Goal: Transaction & Acquisition: Purchase product/service

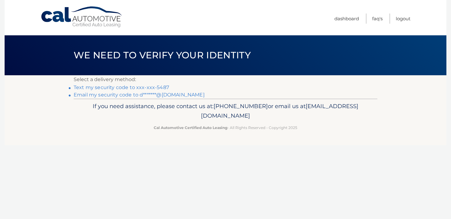
click at [134, 86] on link "Text my security code to xxx-xxx-5487" at bounding box center [121, 87] width 95 height 6
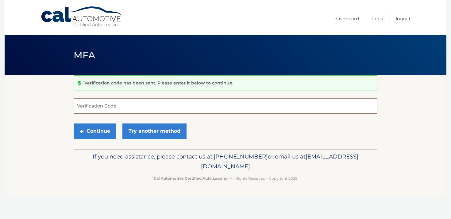
click at [129, 105] on input "Verification Code" at bounding box center [226, 105] width 304 height 15
type input "662435"
click at [99, 130] on button "Continue" at bounding box center [95, 130] width 43 height 15
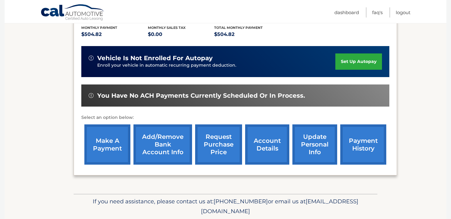
scroll to position [132, 0]
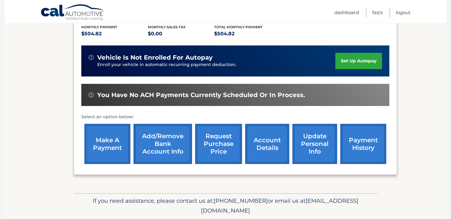
click at [110, 143] on link "make a payment" at bounding box center [107, 144] width 46 height 40
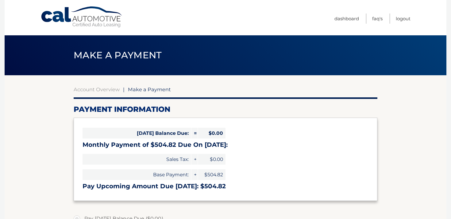
select select "NDIzMjdmZjgtMjlkOS00MWU3LWFjMWItZDIyZDZjNjljMjRm"
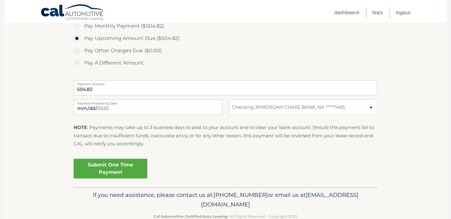
scroll to position [204, 0]
click at [109, 170] on link "Submit One Time Payment" at bounding box center [111, 169] width 74 height 20
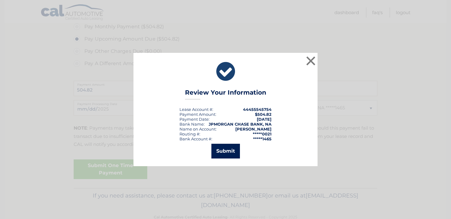
click at [229, 153] on button "Submit" at bounding box center [225, 151] width 29 height 15
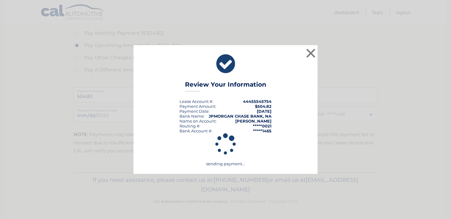
scroll to position [198, 0]
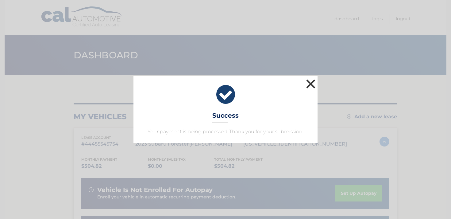
click at [311, 82] on button "×" at bounding box center [311, 84] width 12 height 12
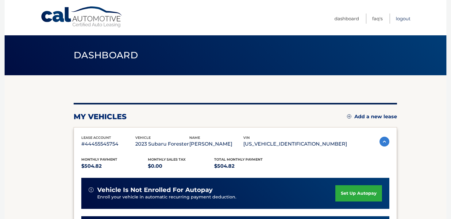
click at [401, 18] on link "Logout" at bounding box center [403, 18] width 15 height 10
